Goal: Find specific page/section: Find specific page/section

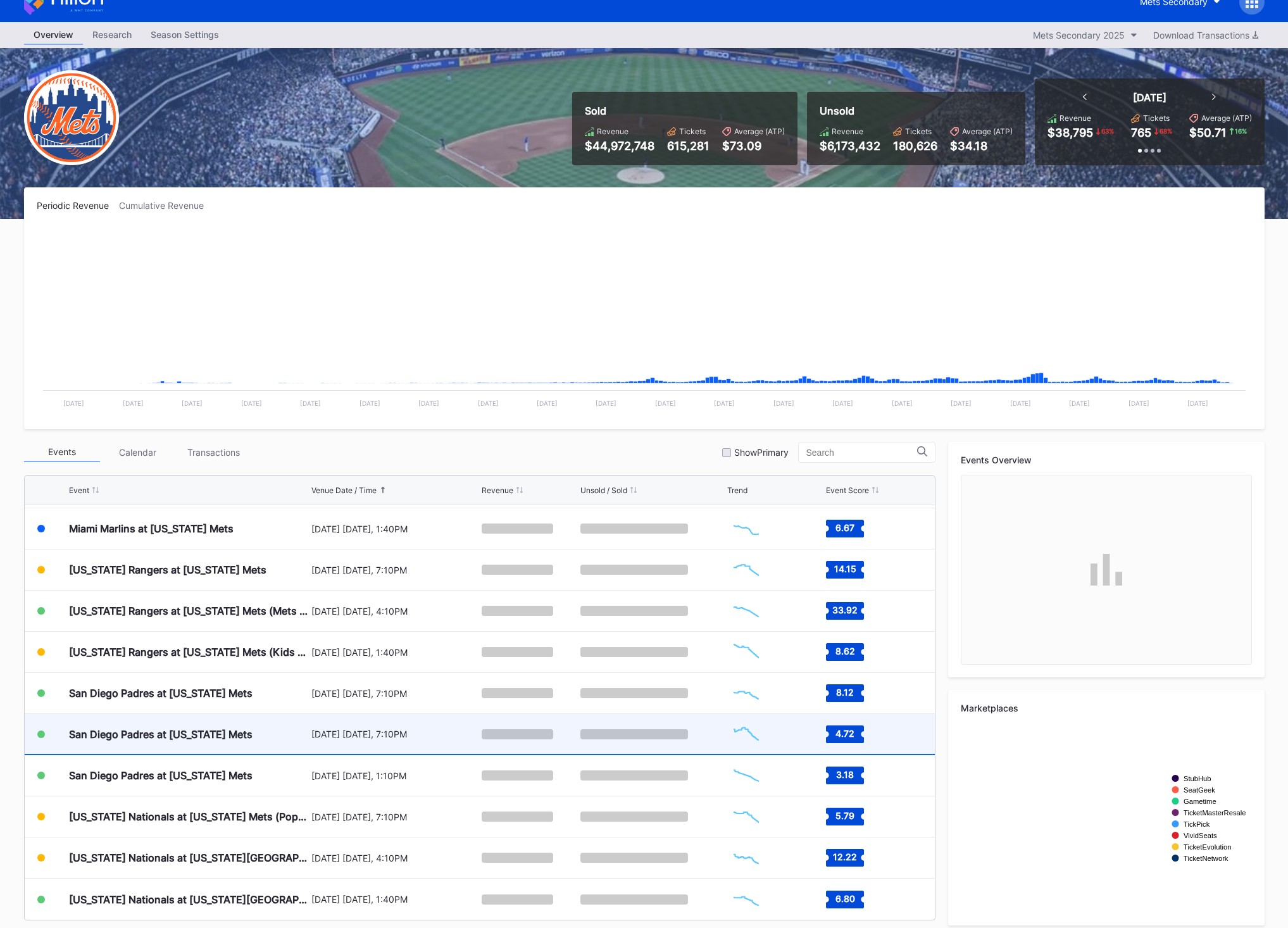
scroll to position [29, 0]
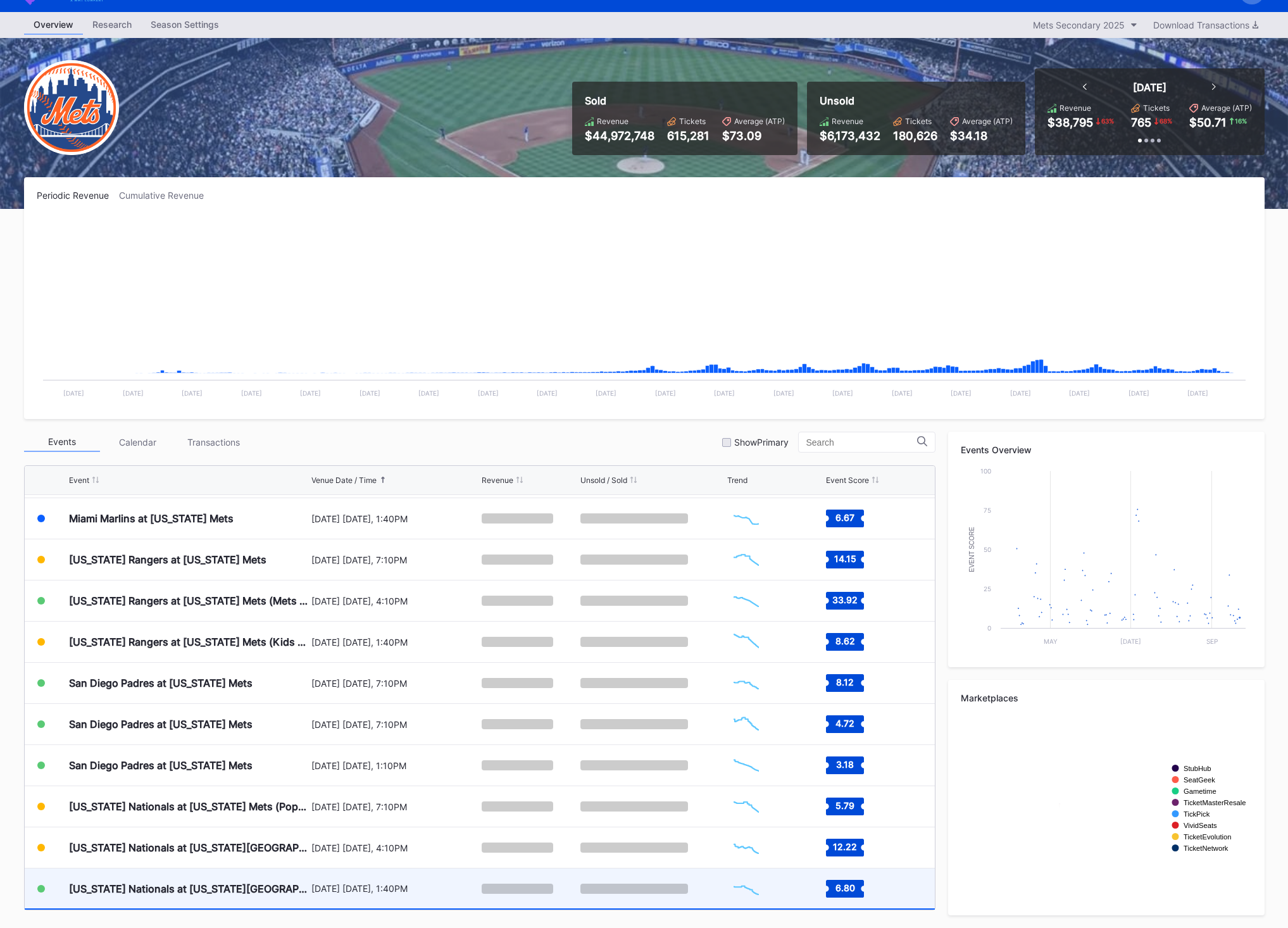
click at [752, 895] on rect "Chart title" at bounding box center [746, 888] width 38 height 31
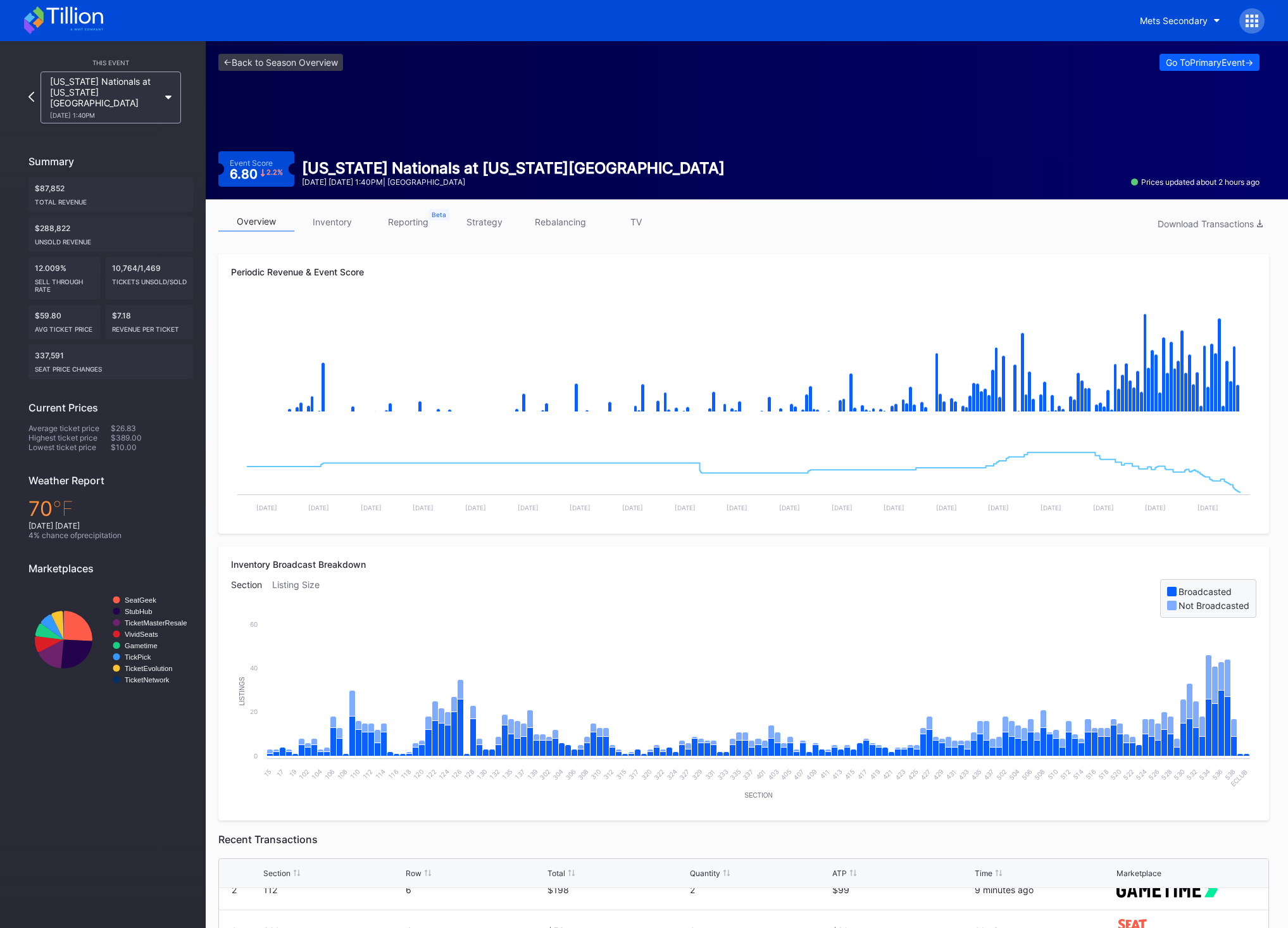
click at [1189, 32] on div "Mets Secondary" at bounding box center [1198, 21] width 134 height 25
click at [1187, 24] on div "Mets Secondary" at bounding box center [1174, 20] width 68 height 10
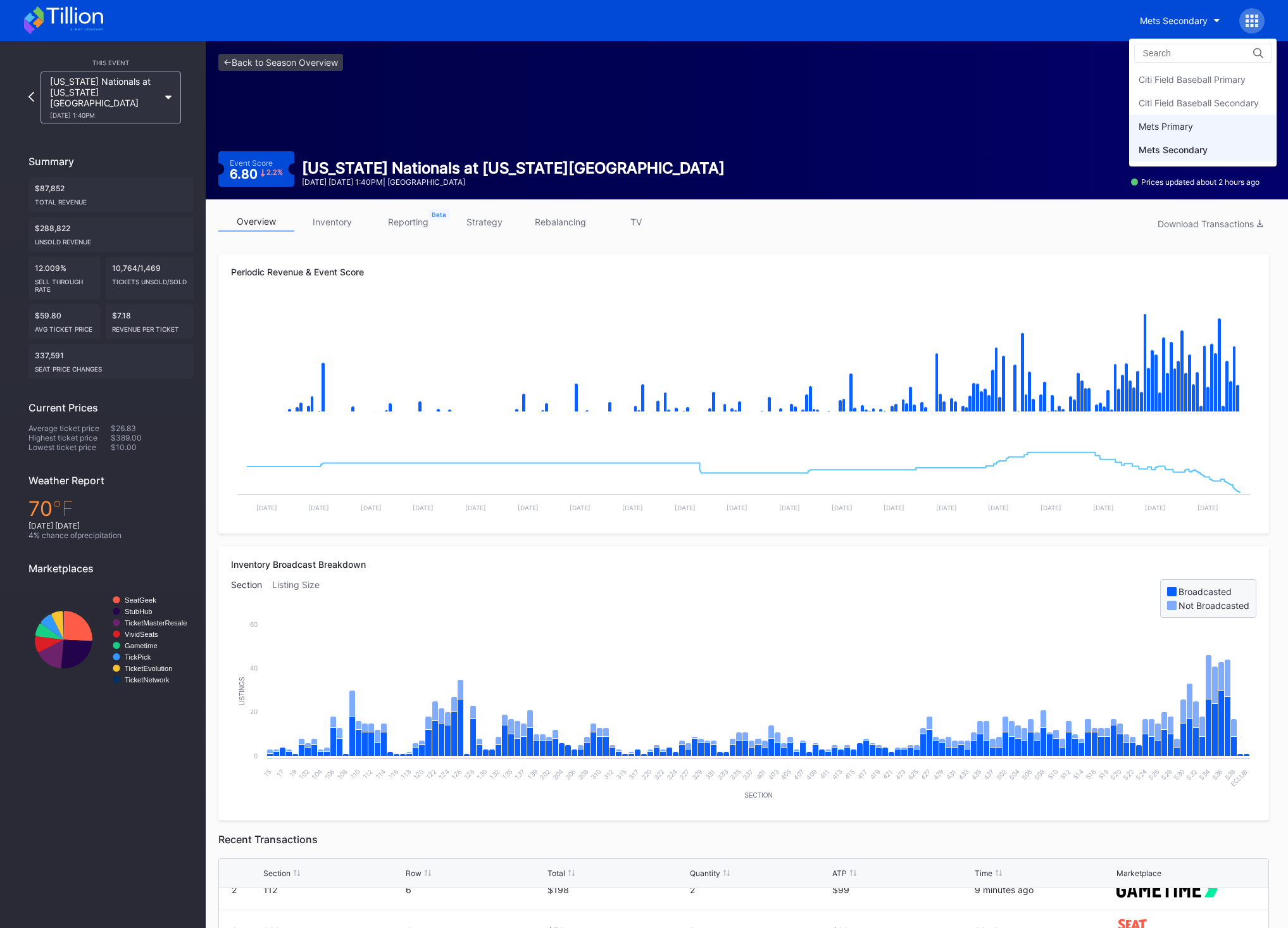
click at [1193, 126] on div "Mets Primary" at bounding box center [1166, 126] width 54 height 10
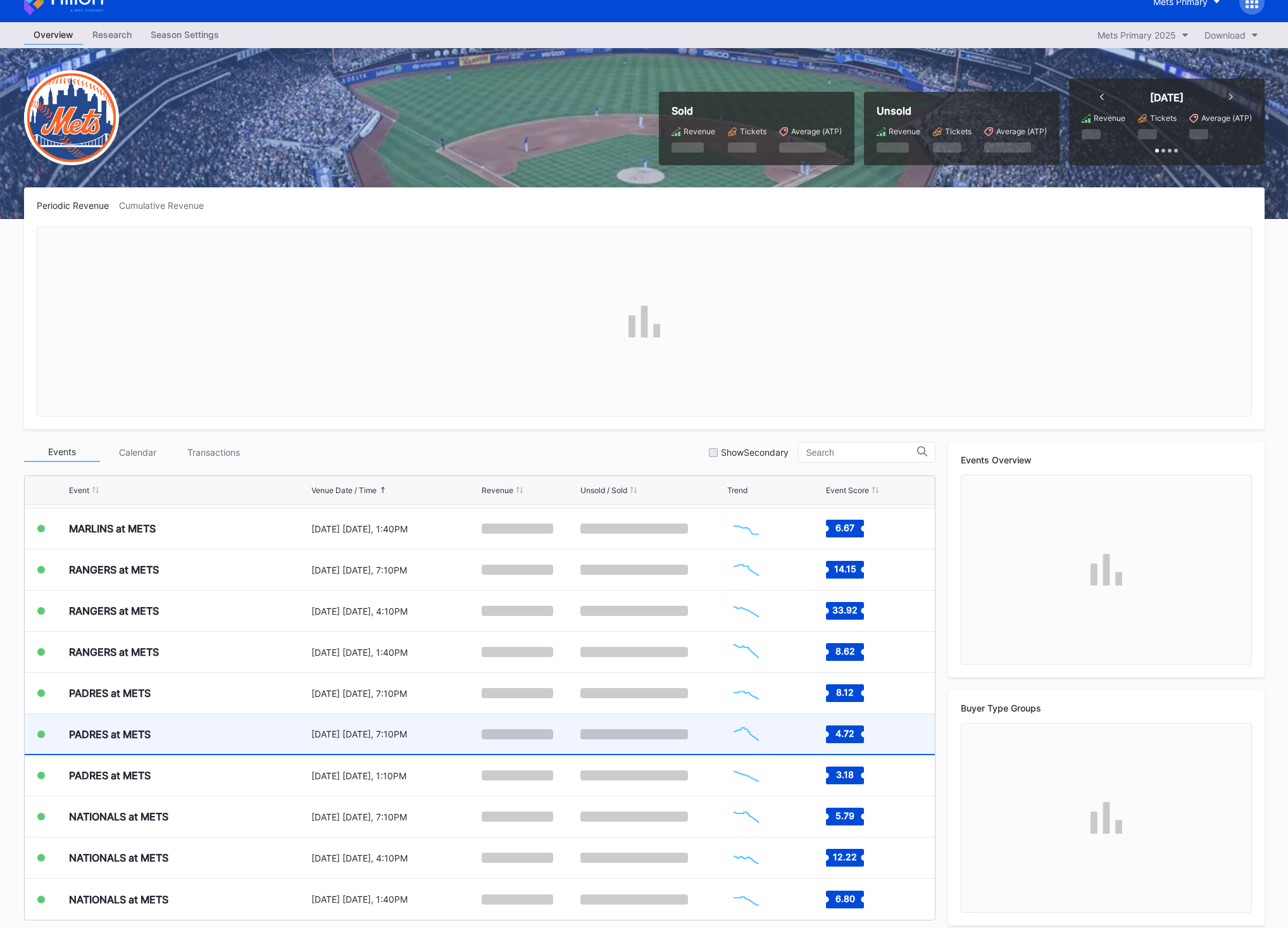
scroll to position [29, 0]
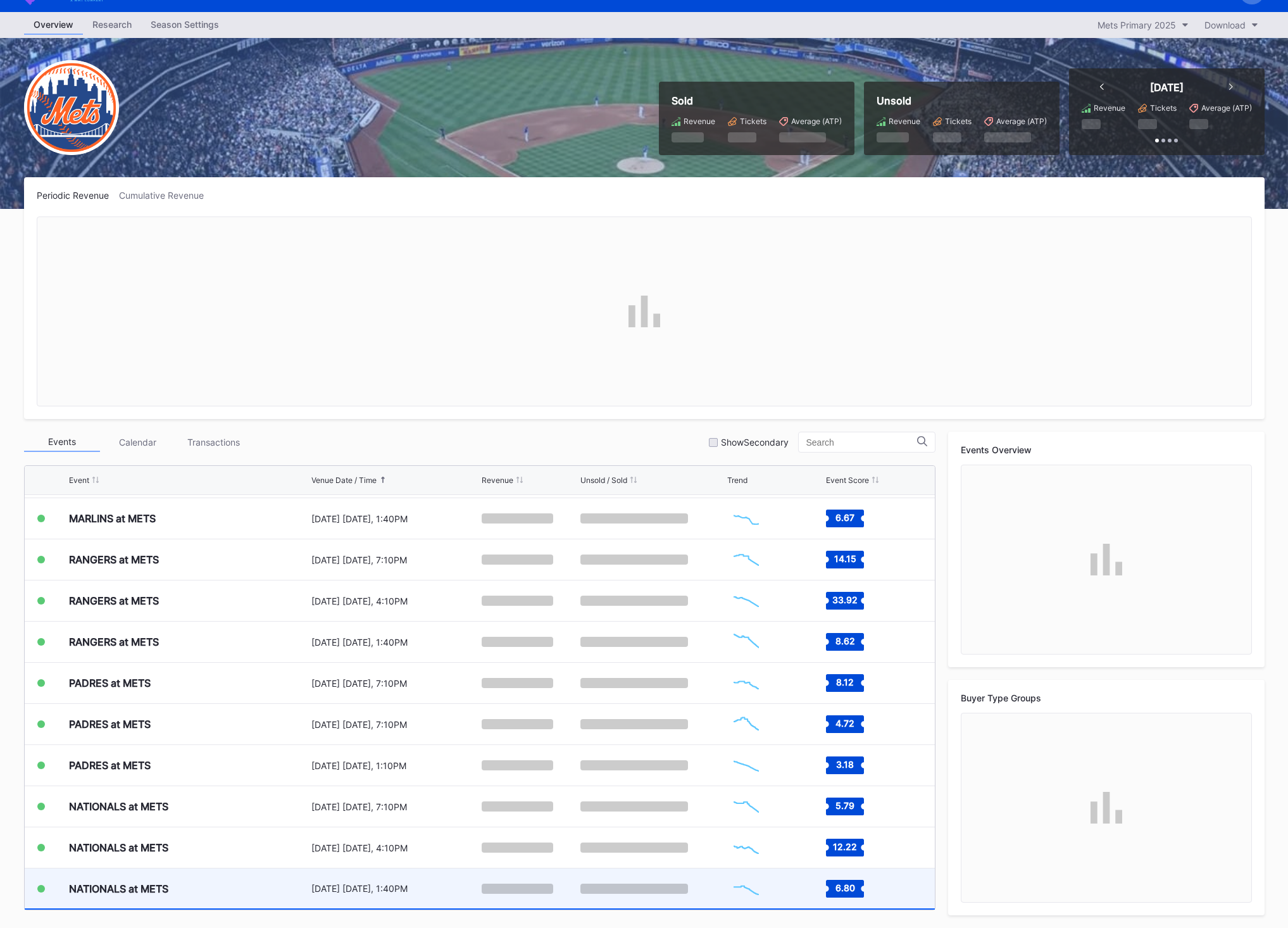
click at [793, 889] on div "Created with Highcharts 11.2.0 Chart title" at bounding box center [775, 888] width 96 height 40
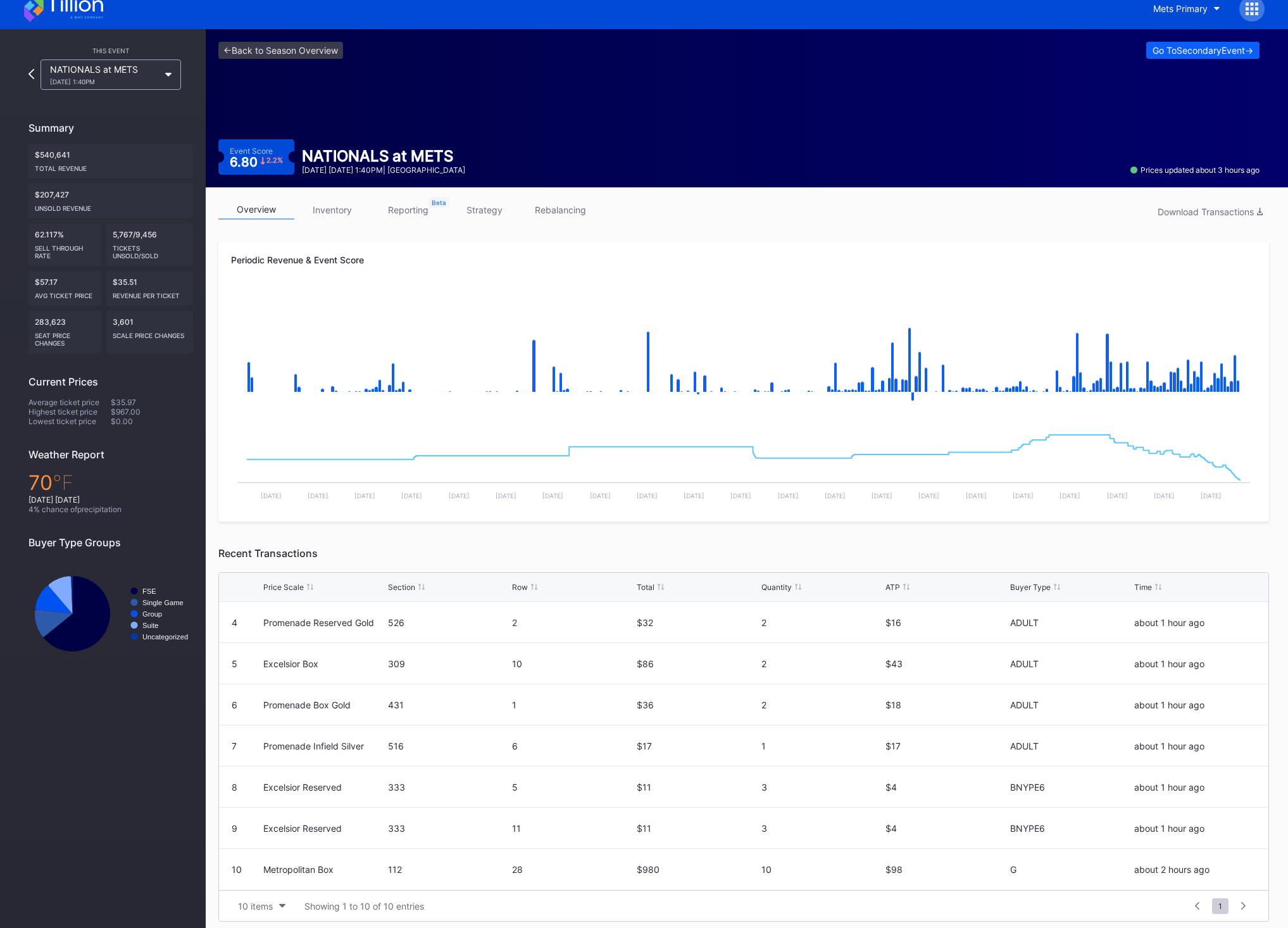
scroll to position [19, 0]
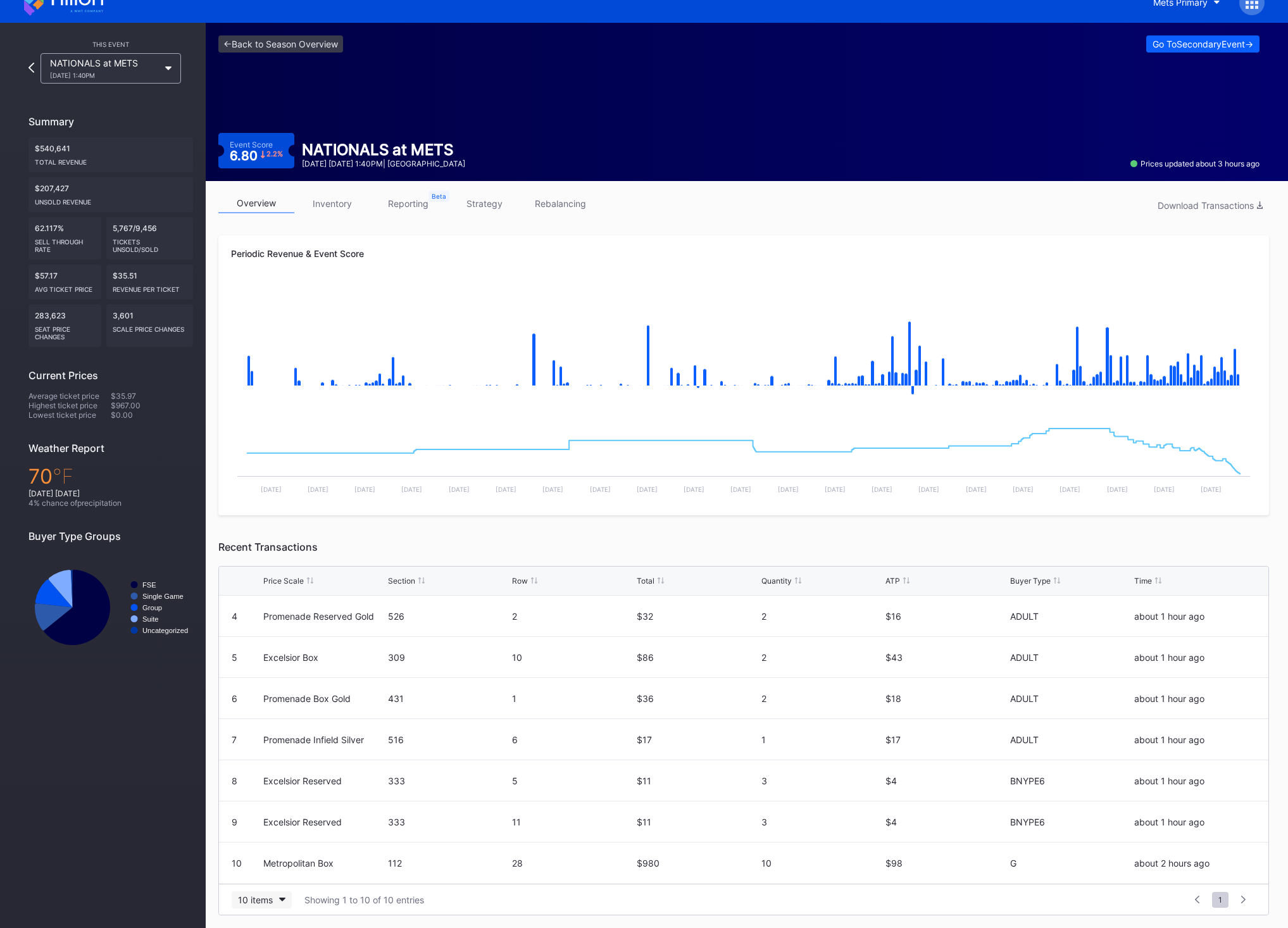
click at [279, 903] on button "10 items" at bounding box center [261, 899] width 60 height 17
click at [269, 876] on div "200 items" at bounding box center [261, 868] width 60 height 23
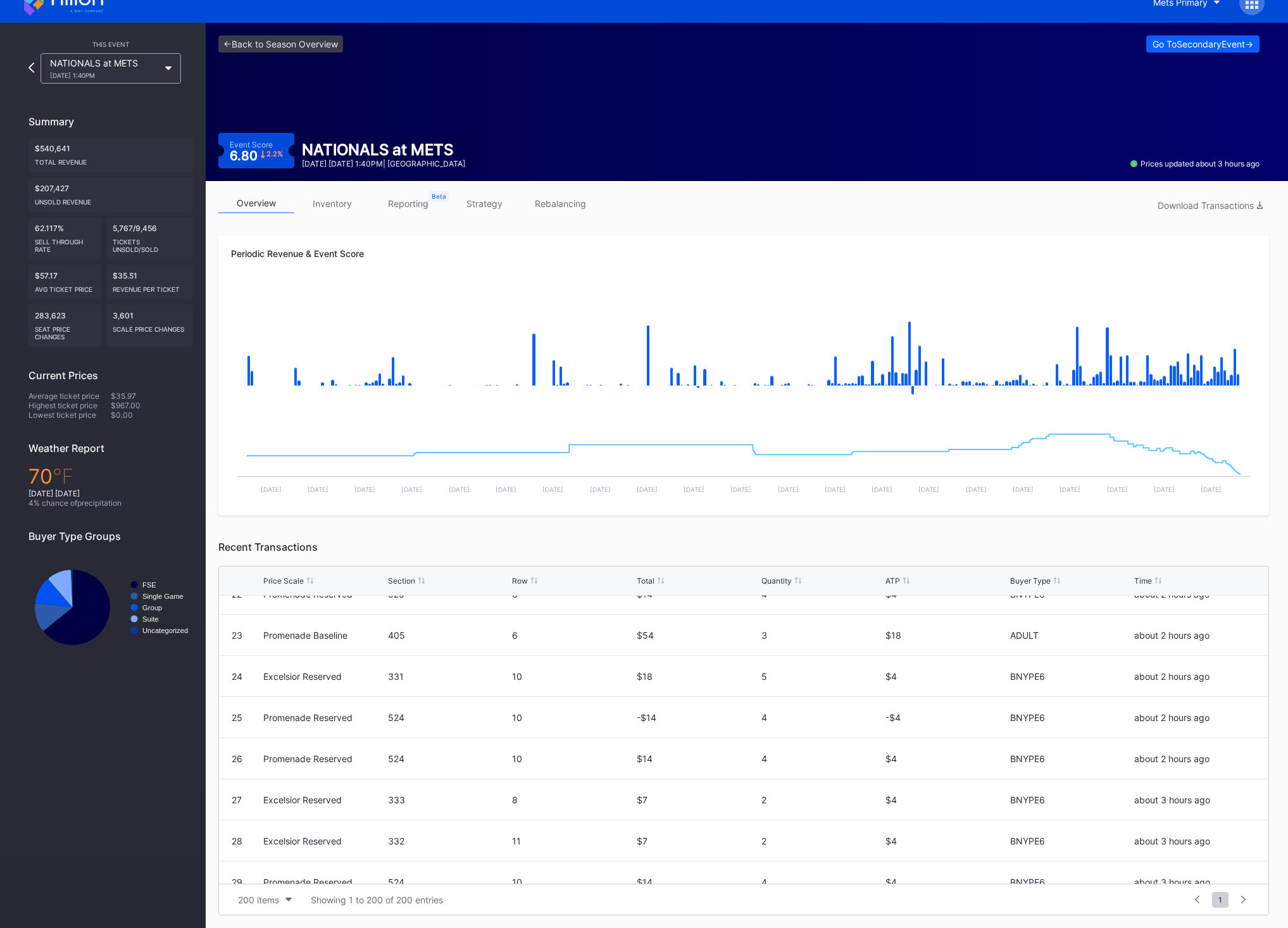
scroll to position [0, 0]
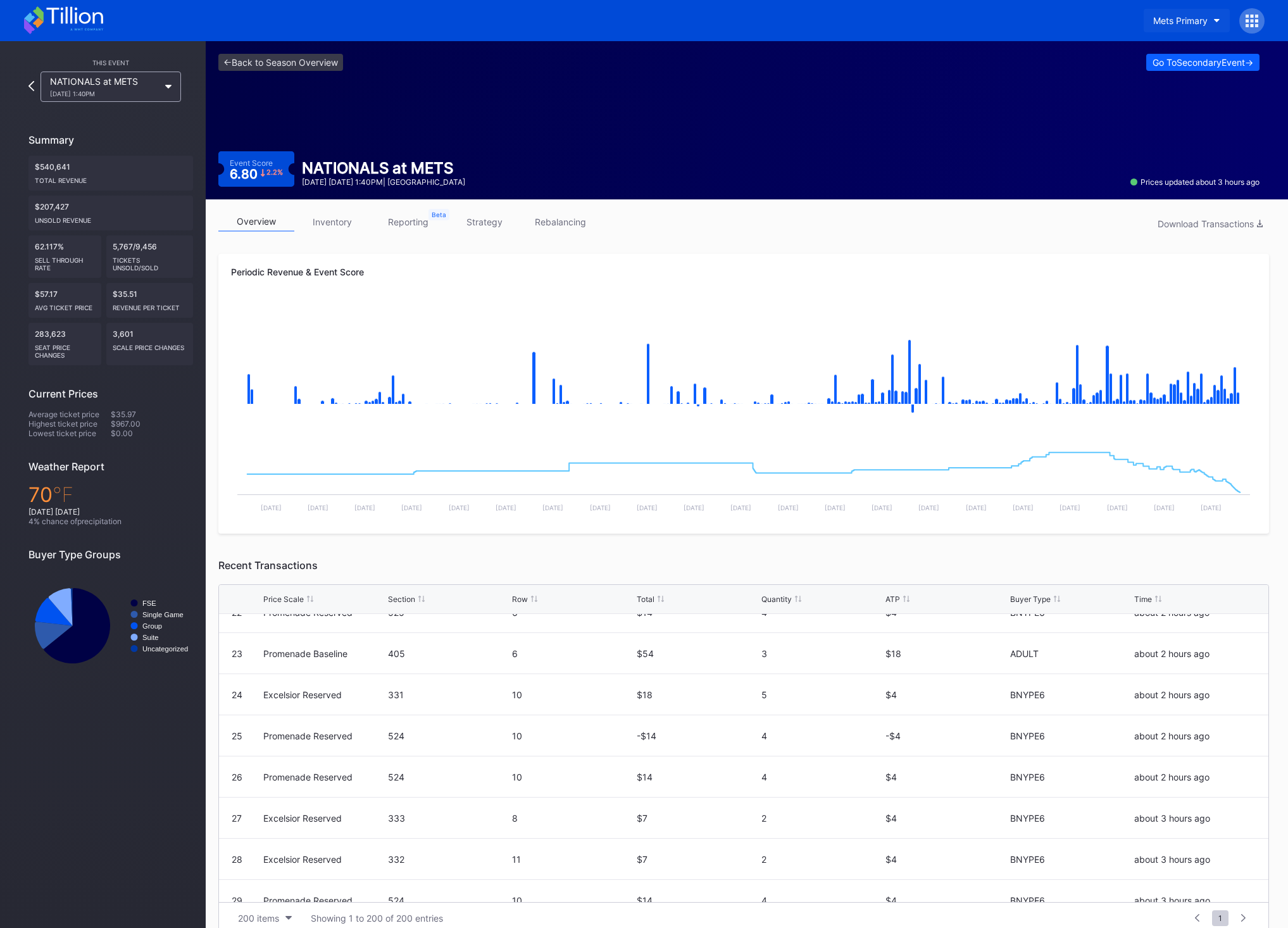
click at [1159, 20] on div "Mets Primary" at bounding box center [1181, 20] width 54 height 10
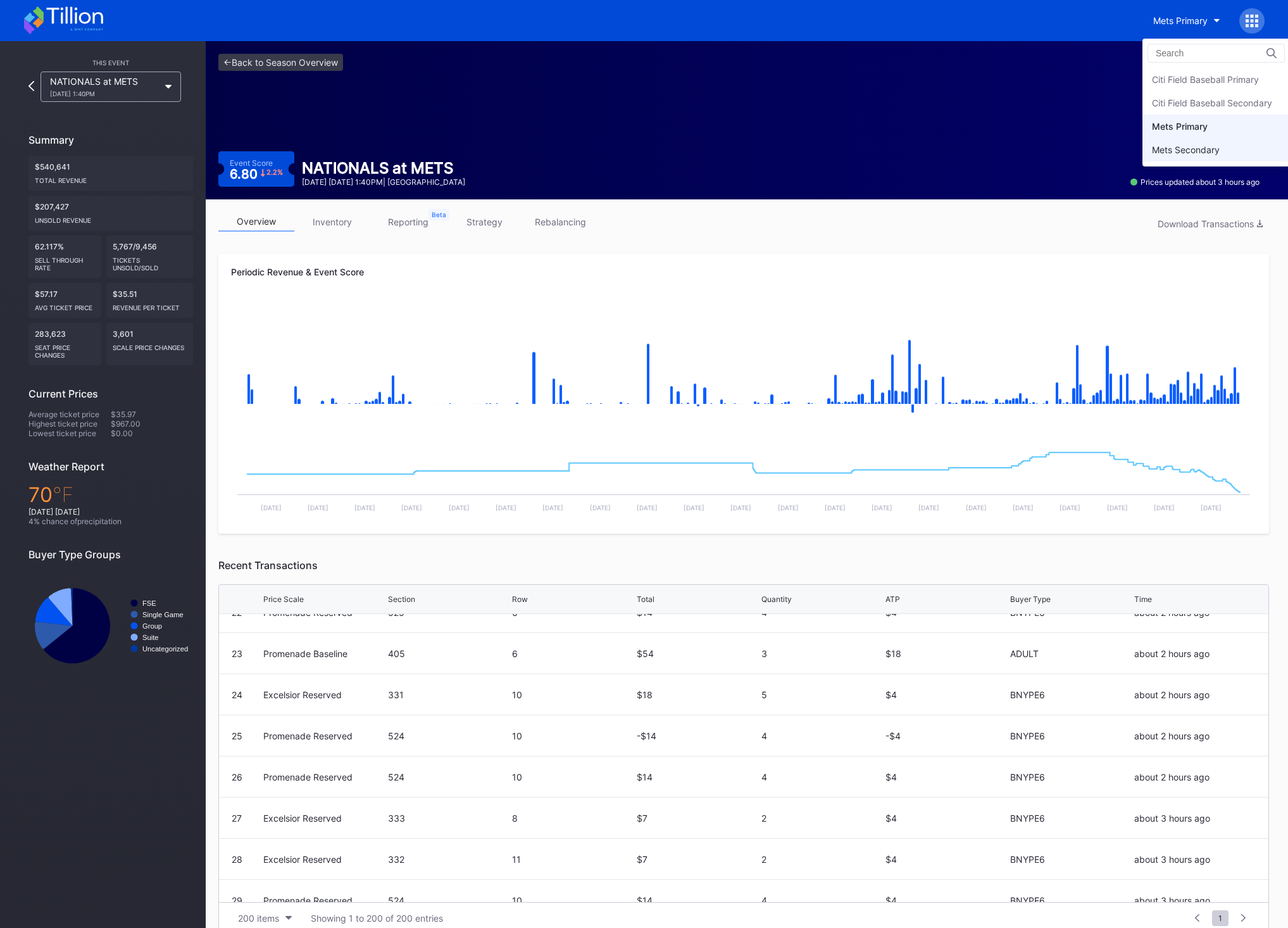
click at [1158, 147] on div "Mets Secondary" at bounding box center [1186, 149] width 68 height 10
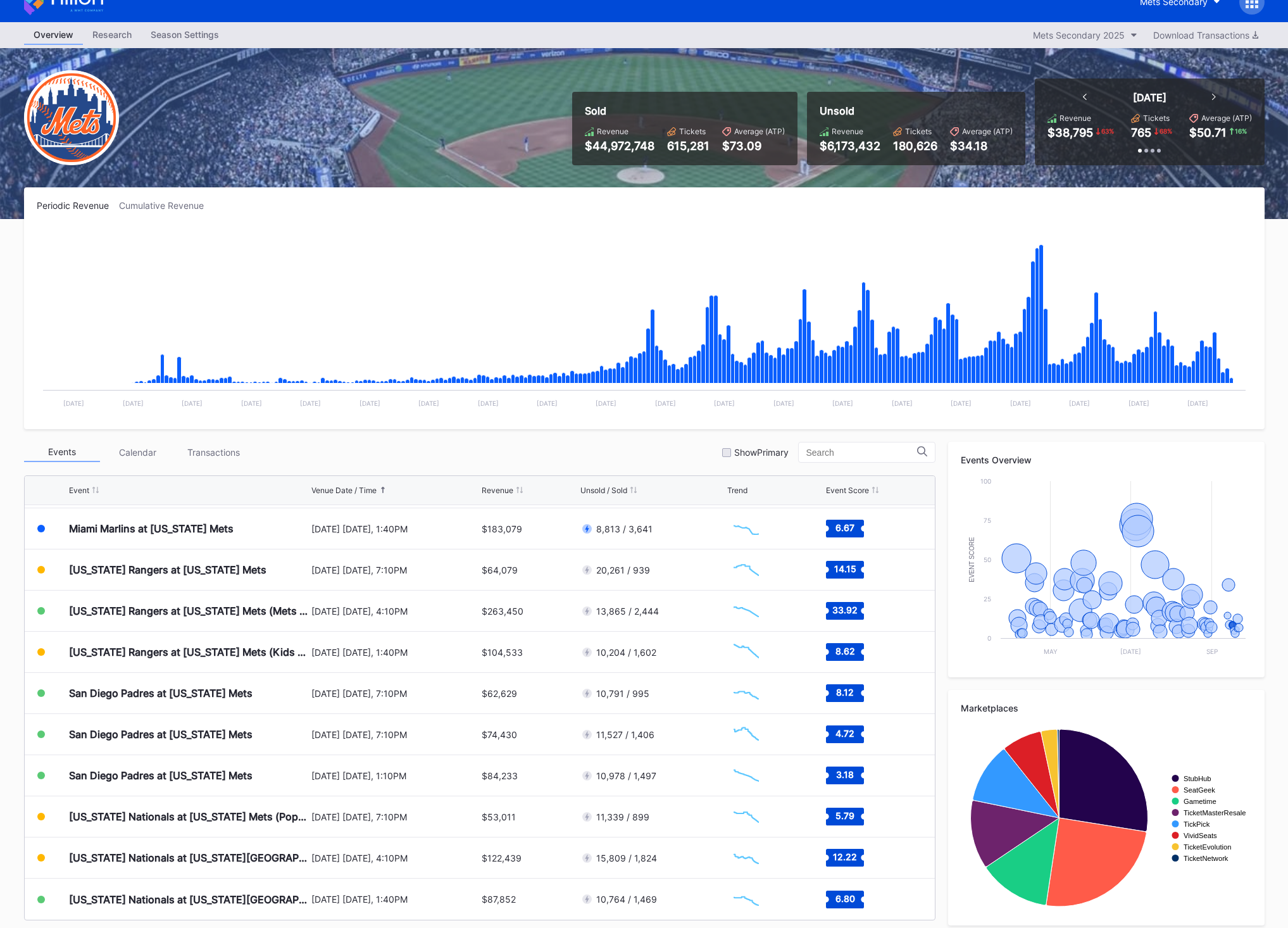
scroll to position [29, 0]
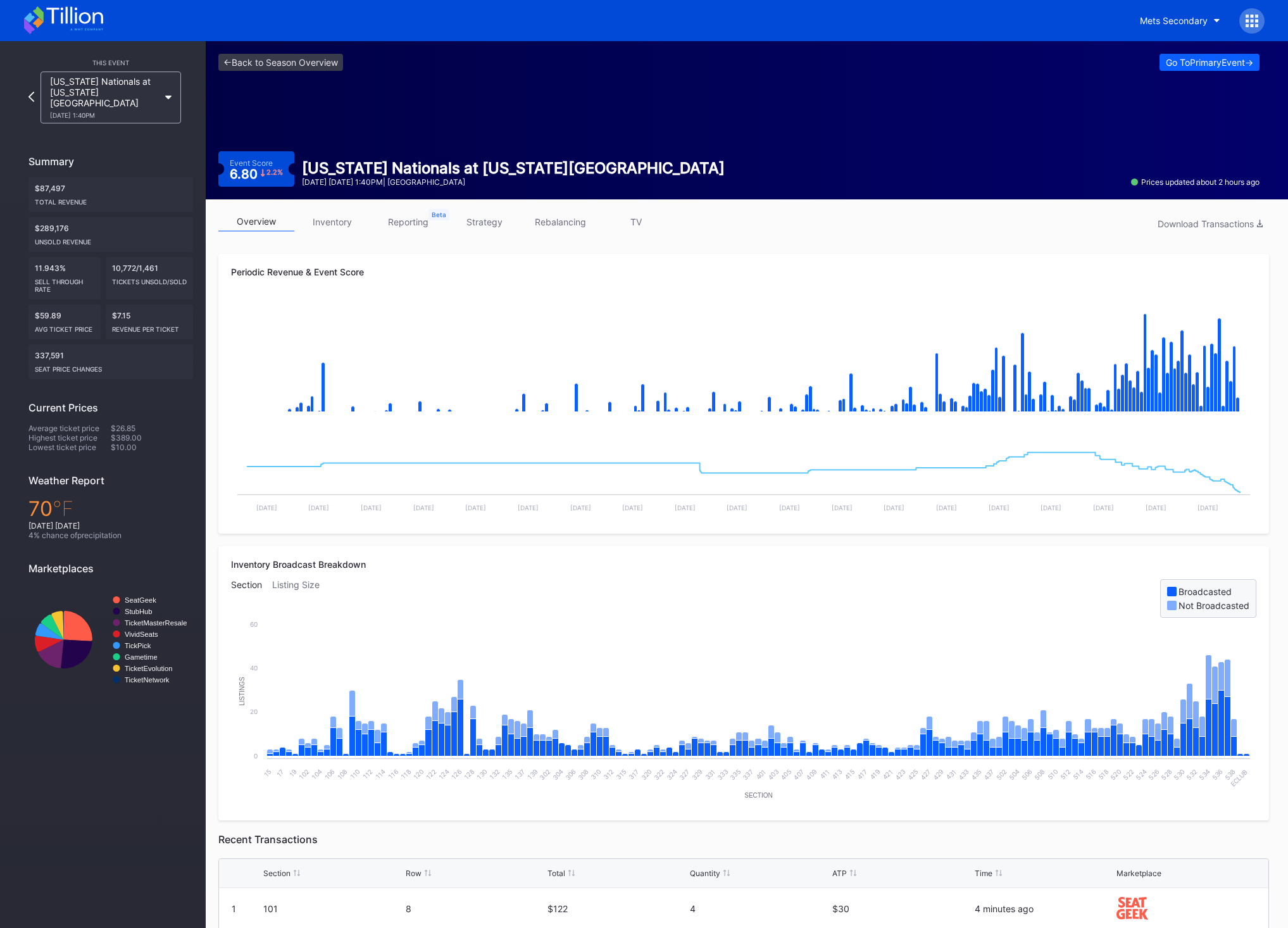
click at [61, 15] on icon at bounding box center [75, 15] width 57 height 17
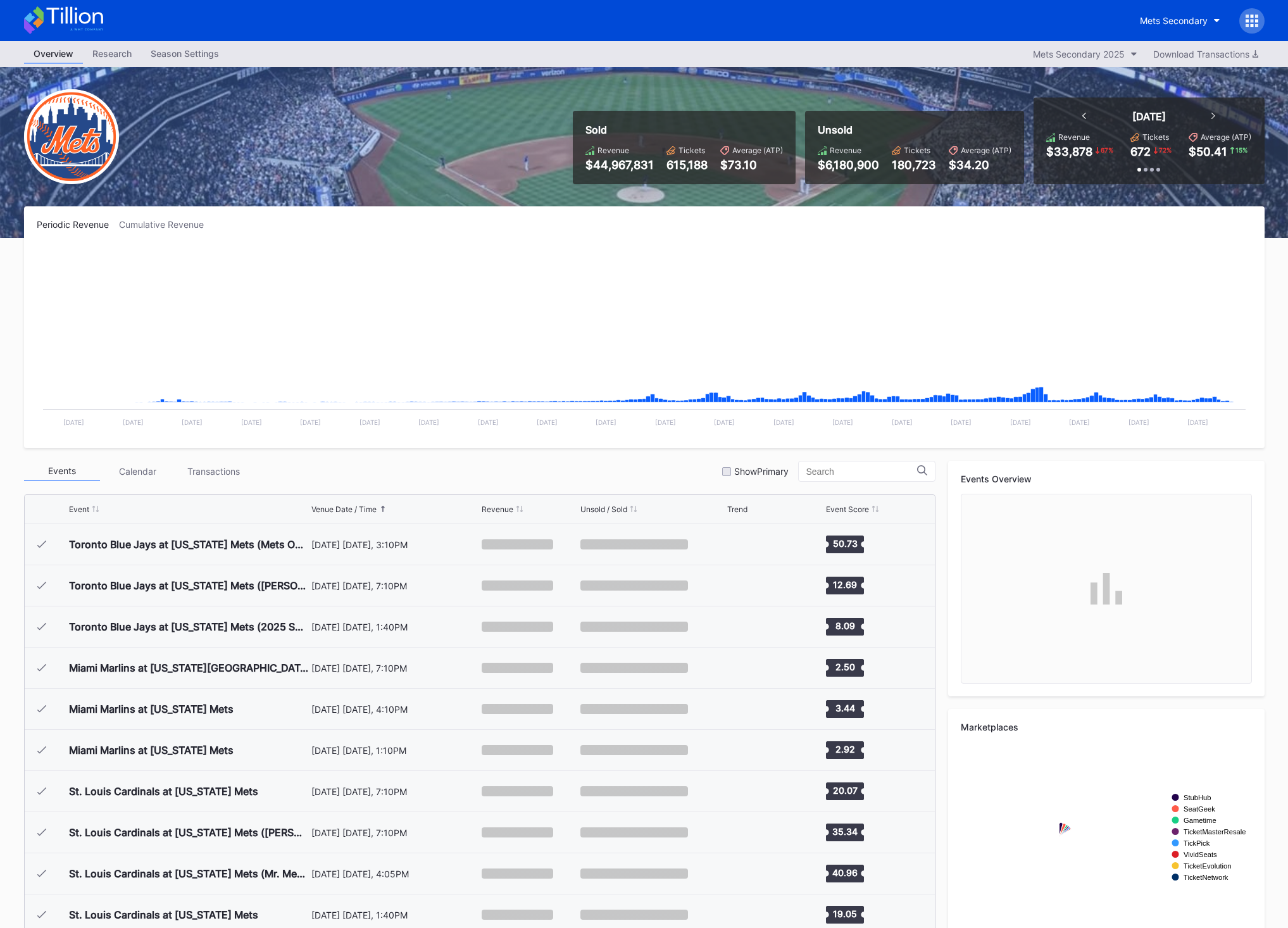
scroll to position [2633, 0]
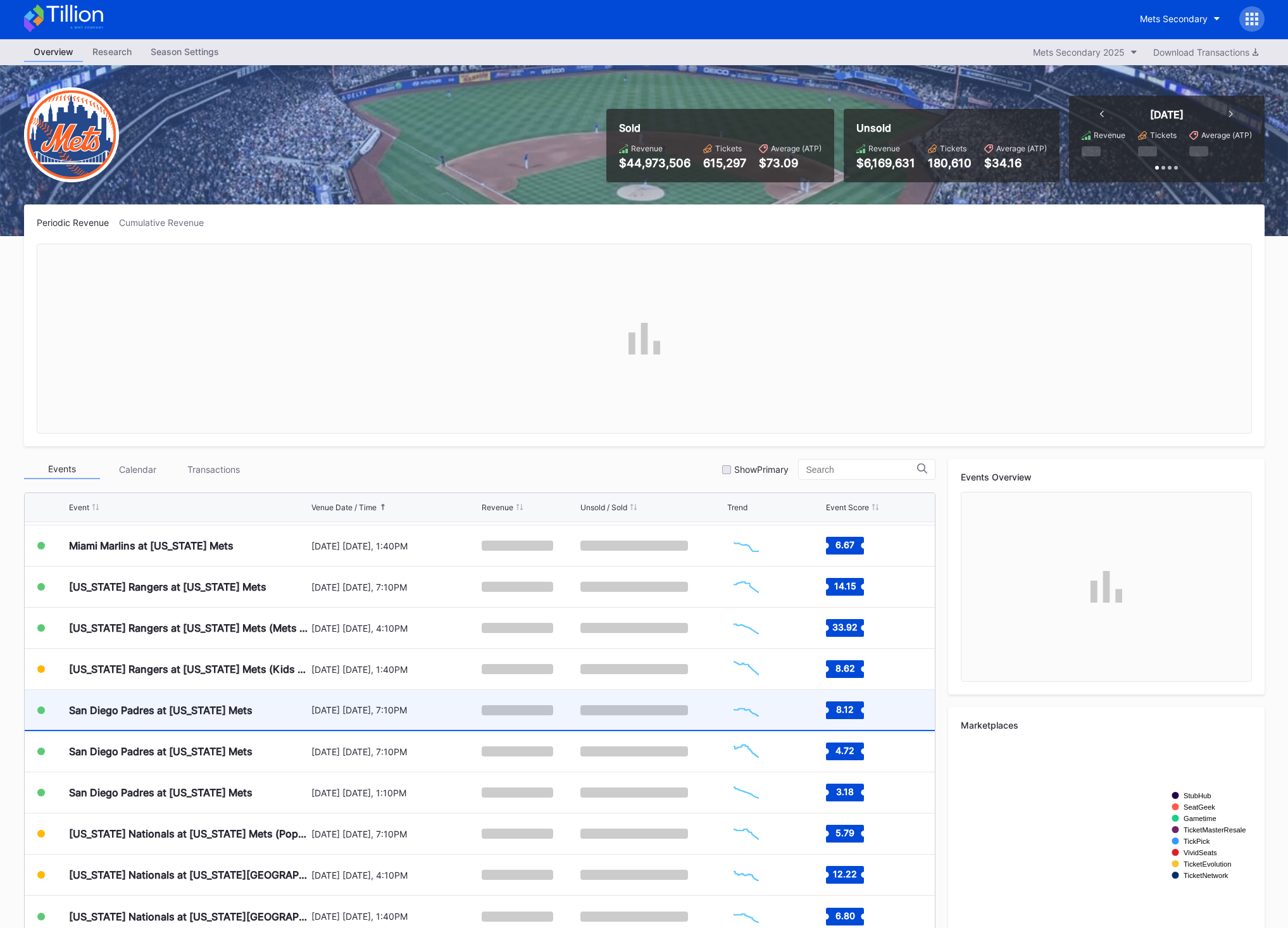
scroll to position [29, 0]
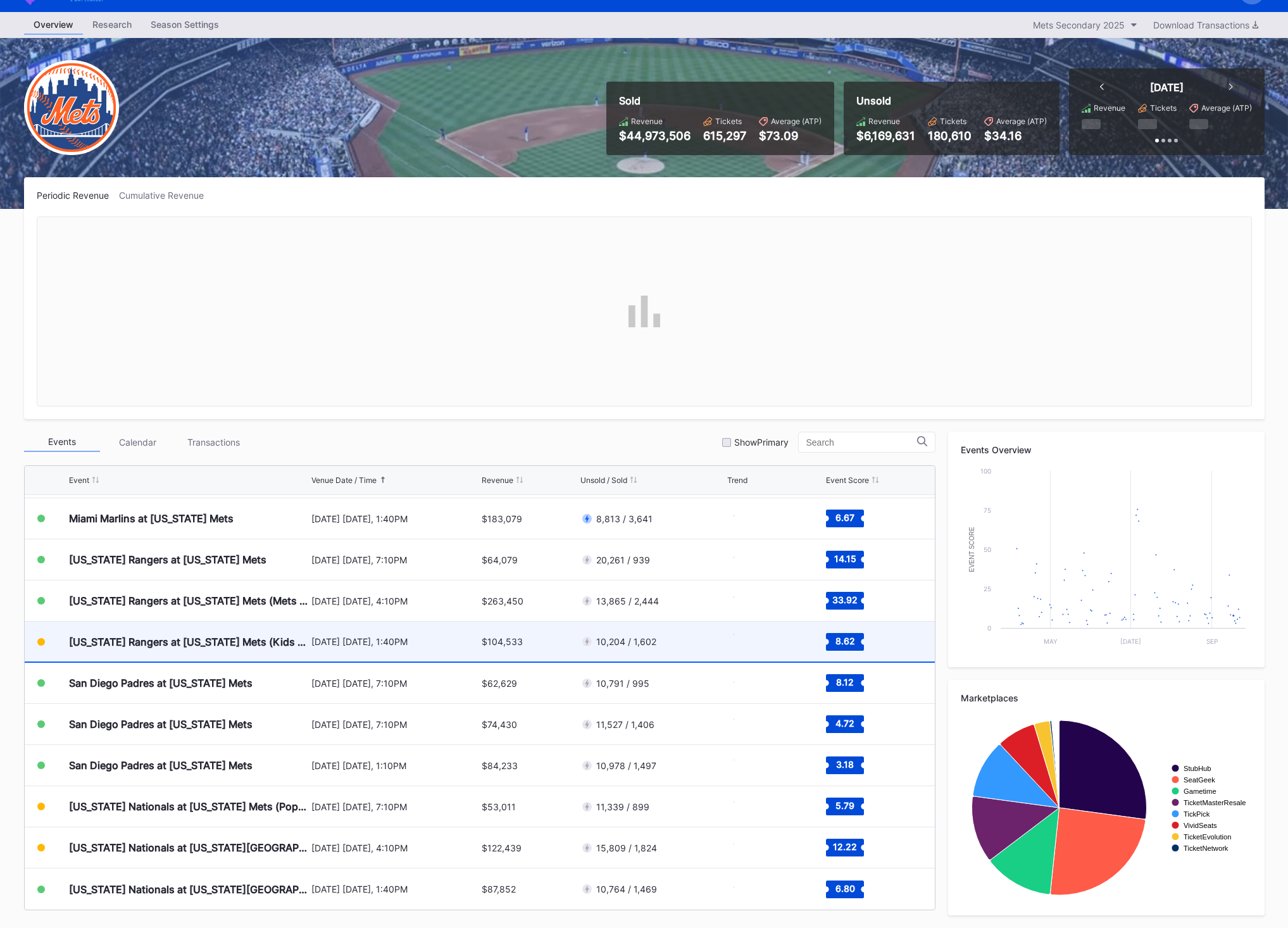
click at [718, 662] on div "Texas Rangers at New York Mets (Kids Color-In Lunchbox Giveaway) September 14 S…" at bounding box center [480, 642] width 910 height 41
